Goal: Transaction & Acquisition: Purchase product/service

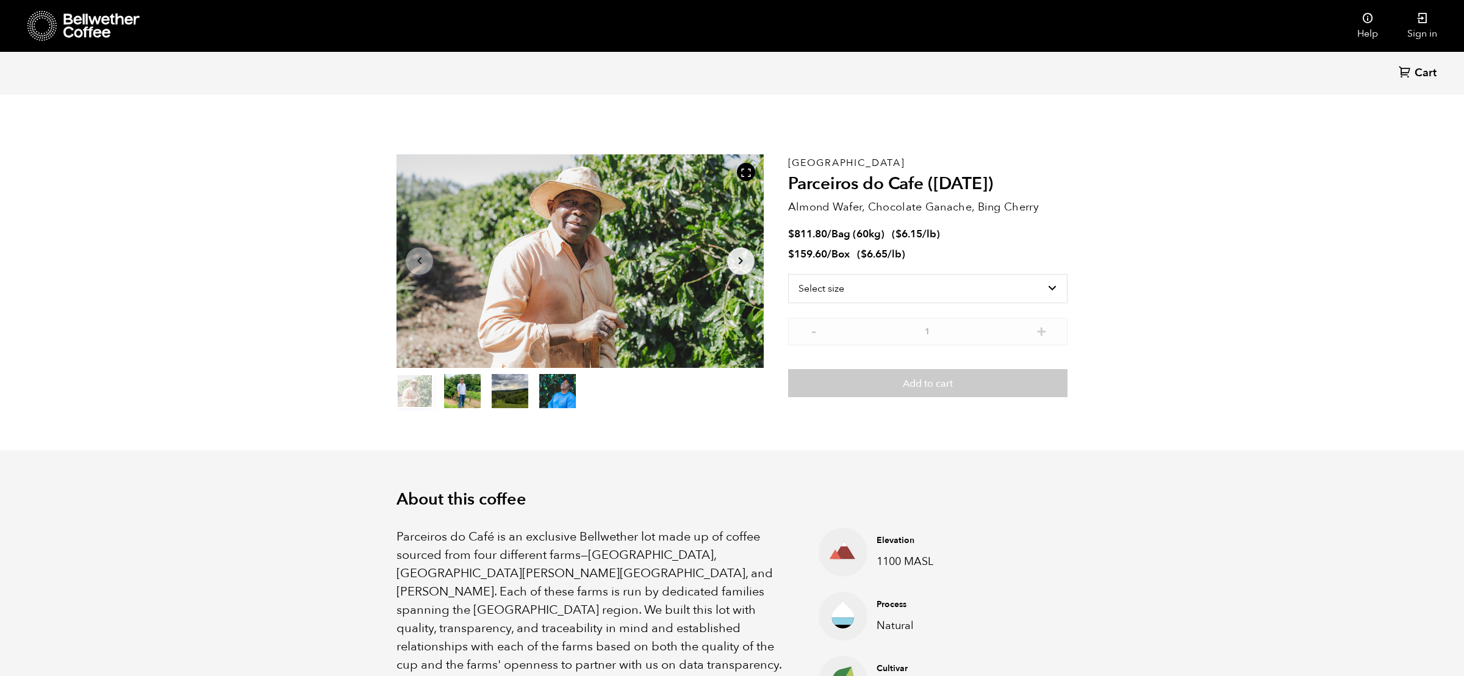
click at [101, 24] on icon at bounding box center [101, 25] width 76 height 24
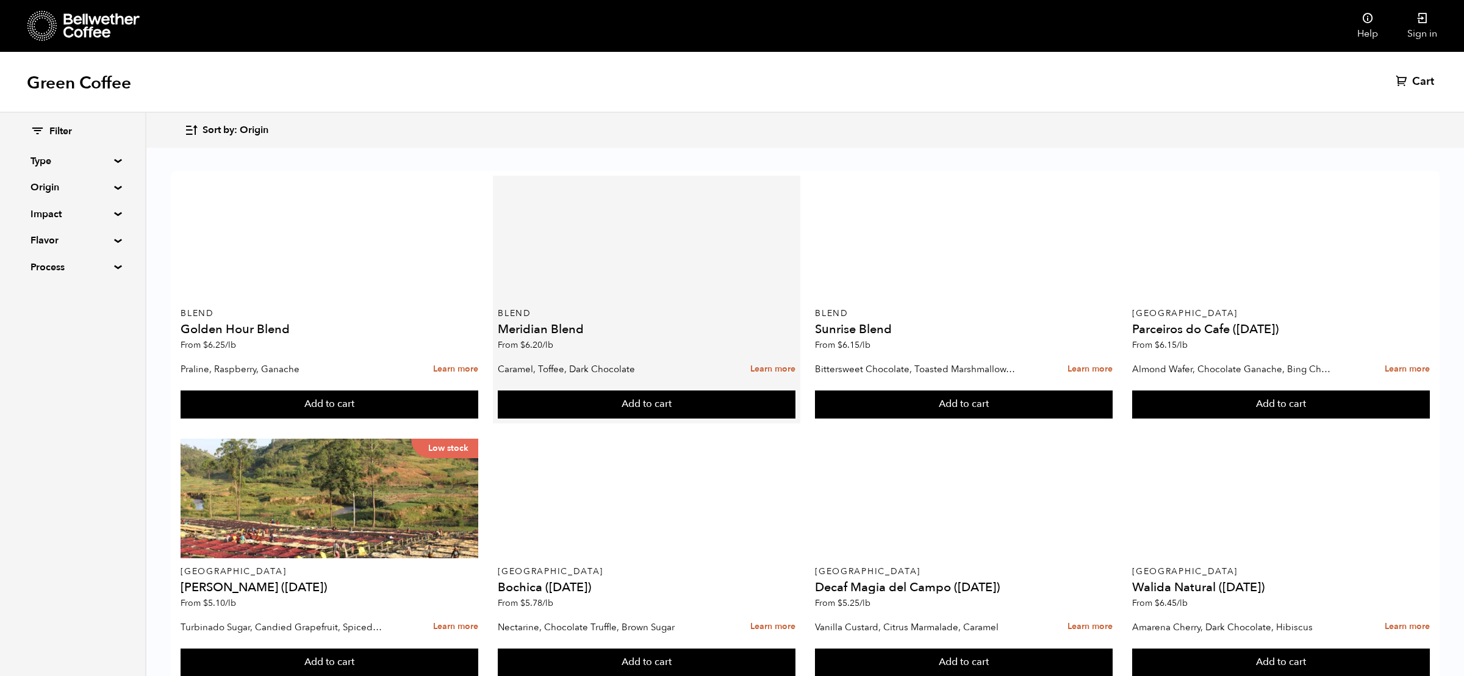
scroll to position [18, 0]
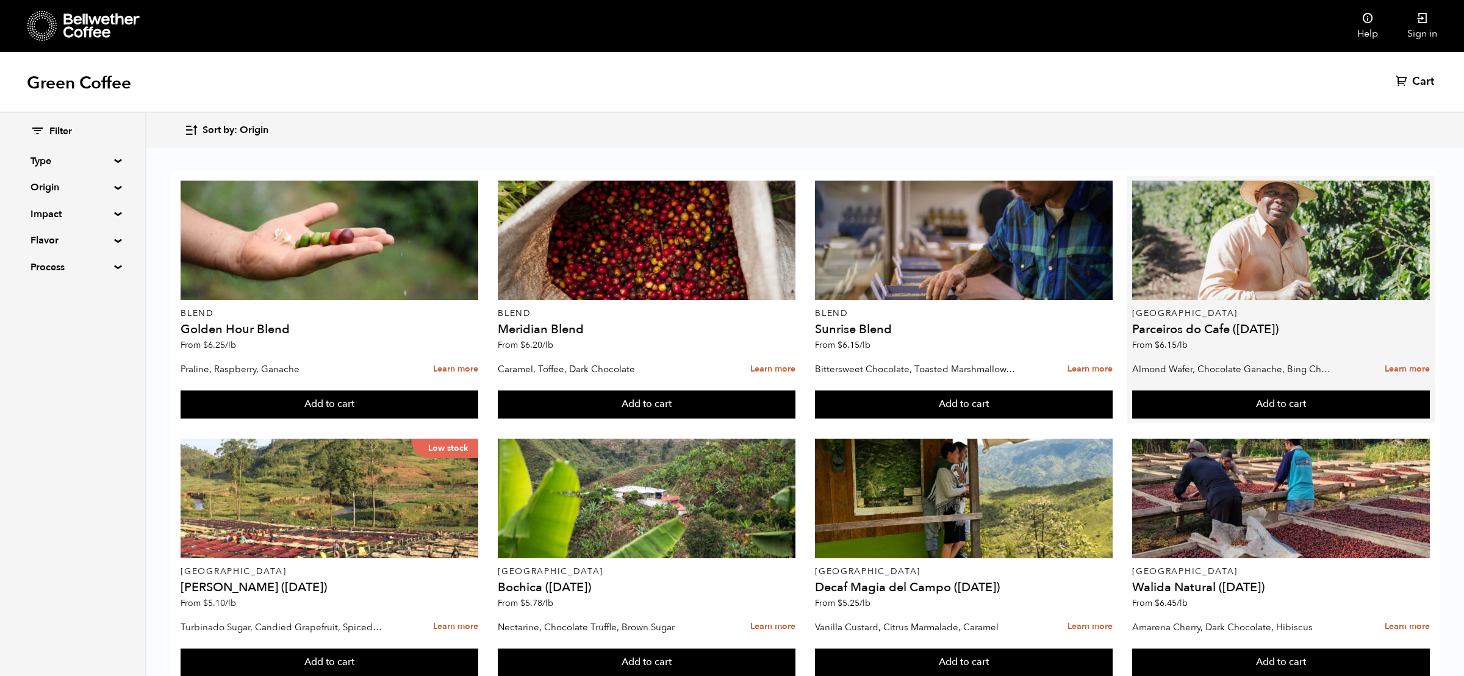
click at [1179, 320] on div "Brazil Parceiros do Cafe (APR 25) From $ 6.15 /lb" at bounding box center [1280, 269] width 297 height 176
click at [1401, 356] on link "Learn more" at bounding box center [1407, 369] width 45 height 26
